Goal: Information Seeking & Learning: Learn about a topic

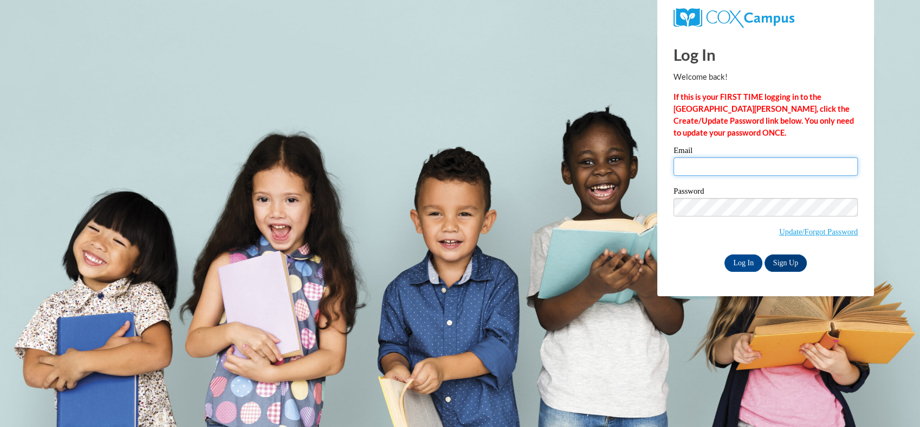
click at [704, 166] on input "Email" at bounding box center [766, 166] width 184 height 18
click at [701, 163] on input "Email" at bounding box center [766, 166] width 184 height 18
type input "[EMAIL_ADDRESS][DOMAIN_NAME]"
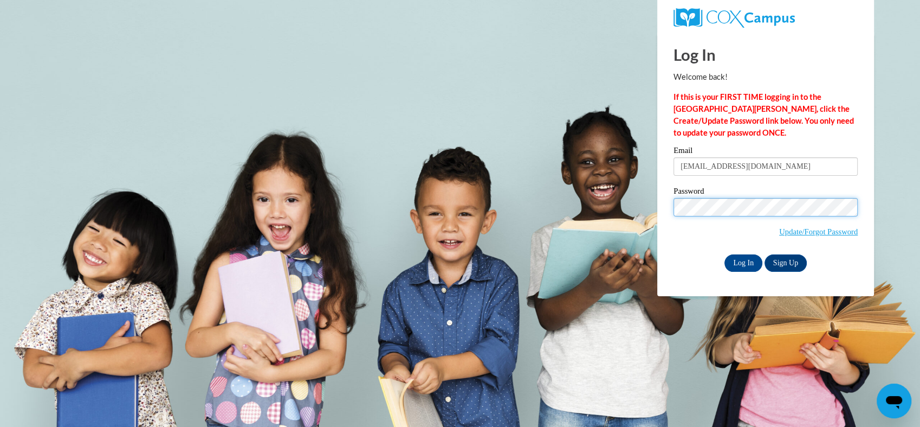
click at [725, 254] on input "Log In" at bounding box center [744, 262] width 38 height 17
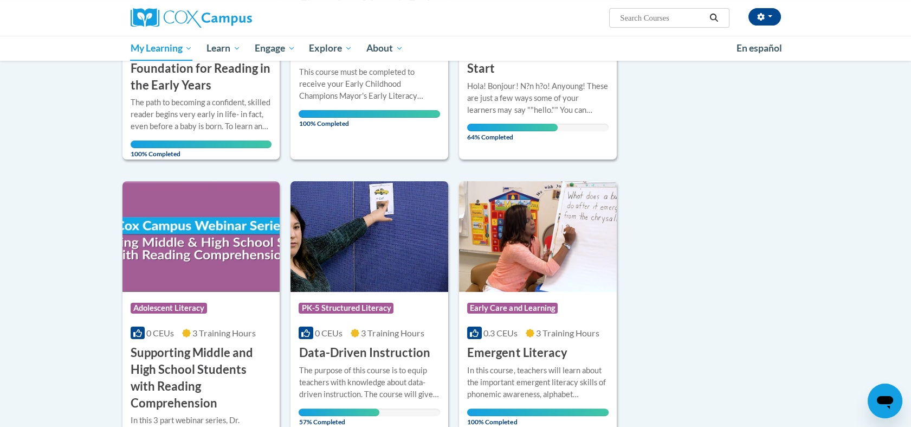
scroll to position [626, 0]
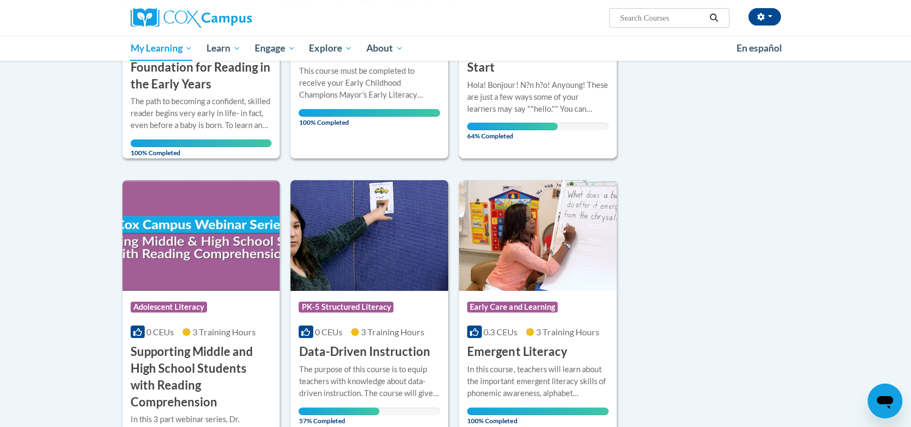
click at [549, 104] on div "Hola! Bonjour! N?n h?o! Anyoung! These are just a few ways some of your learner…" at bounding box center [537, 104] width 141 height 51
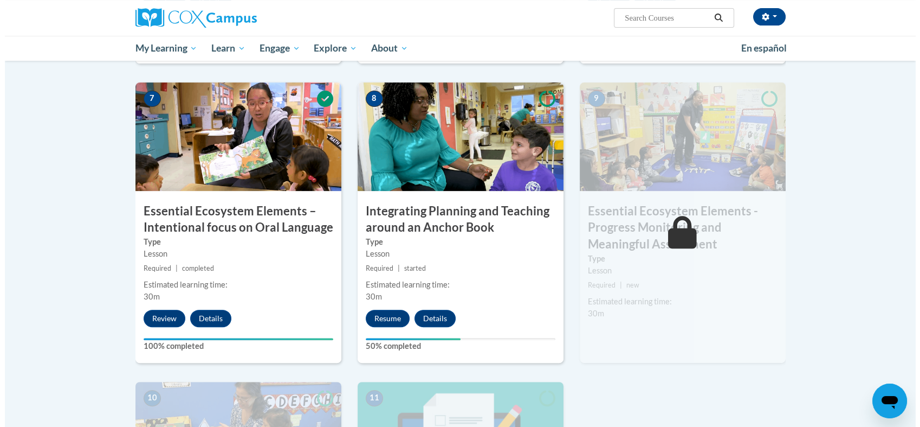
scroll to position [843, 0]
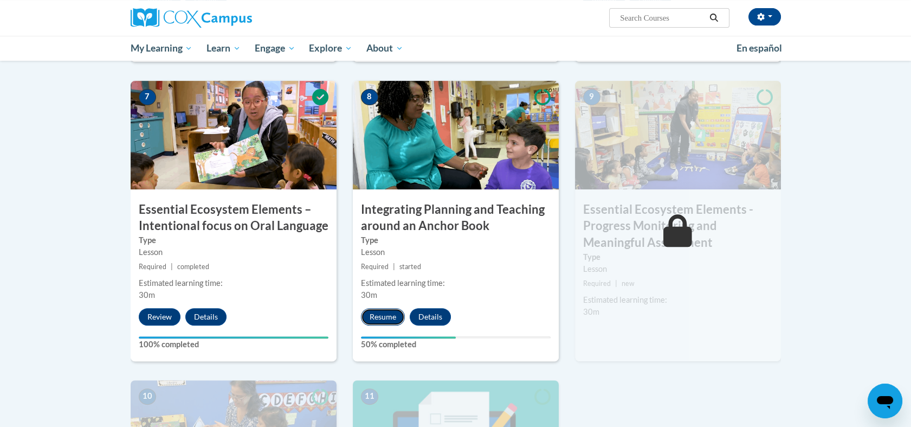
click at [396, 314] on button "Resume" at bounding box center [383, 316] width 44 height 17
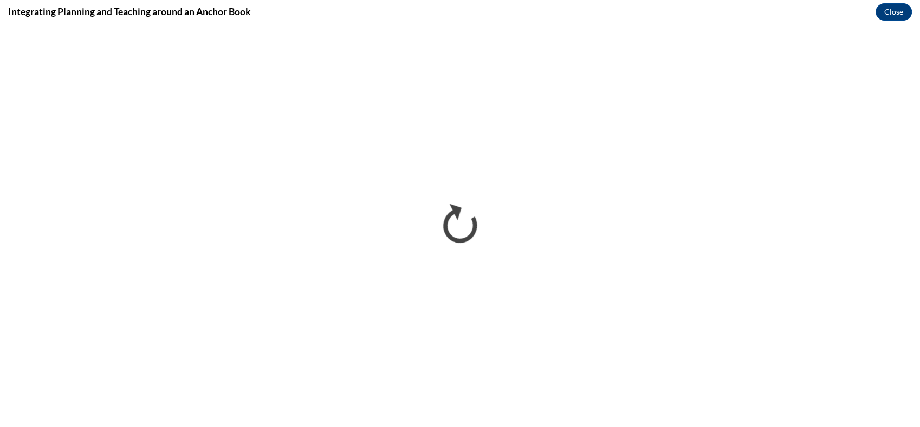
scroll to position [0, 0]
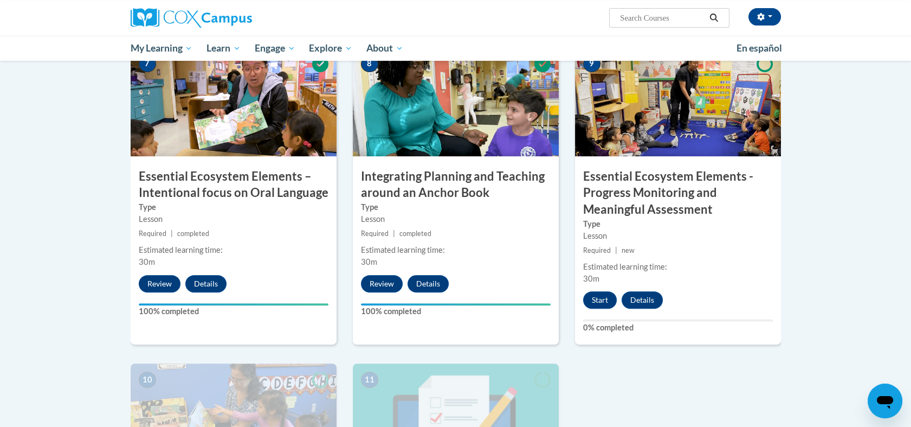
scroll to position [891, 0]
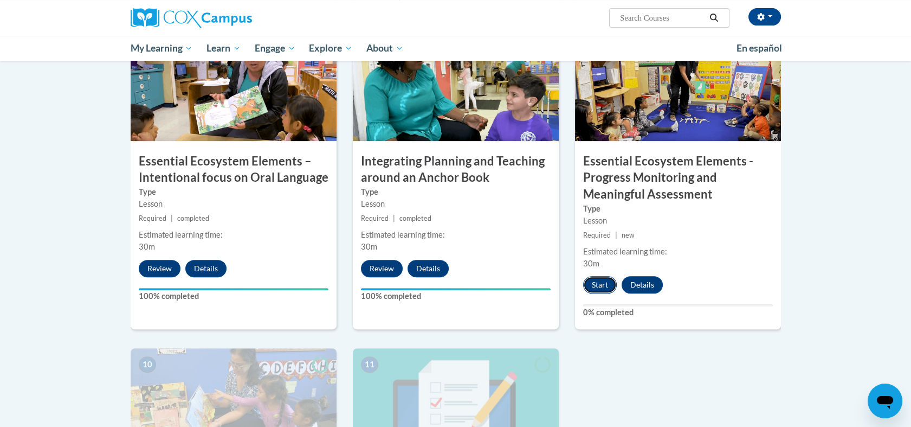
click at [597, 284] on button "Start" at bounding box center [600, 284] width 34 height 17
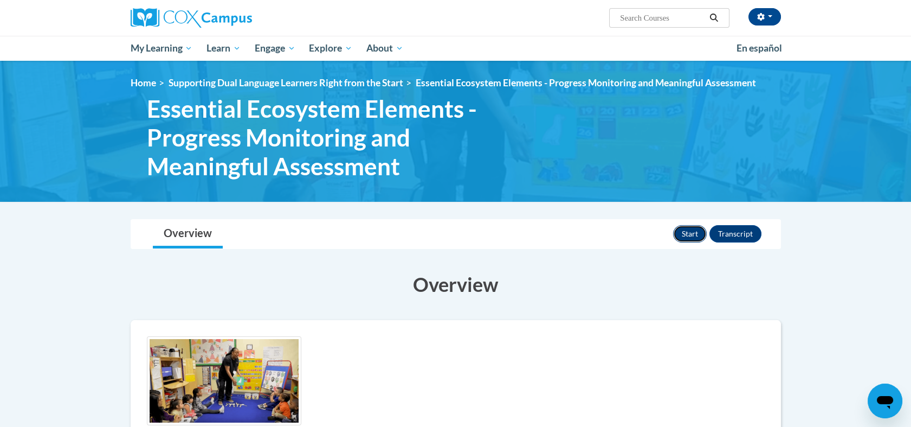
click at [688, 234] on button "Start" at bounding box center [690, 233] width 34 height 17
